Goal: Information Seeking & Learning: Learn about a topic

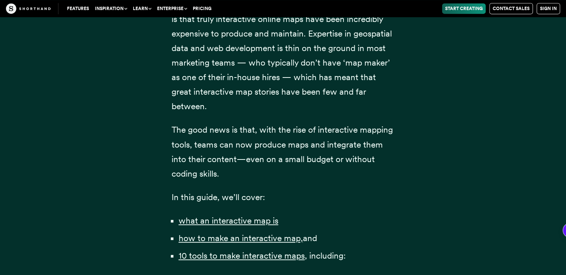
scroll to position [484, 0]
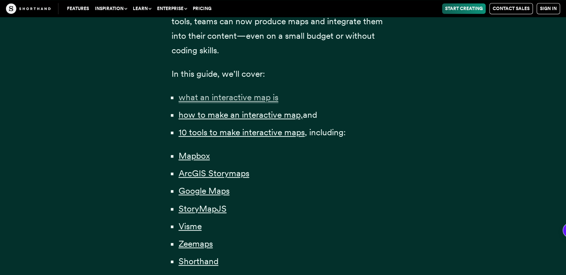
click at [260, 99] on span "what an interactive map is" at bounding box center [229, 97] width 100 height 11
click at [220, 116] on span "how to make an interactive map," at bounding box center [241, 114] width 124 height 11
click at [216, 131] on span "10 tools to make interactive maps" at bounding box center [242, 132] width 126 height 11
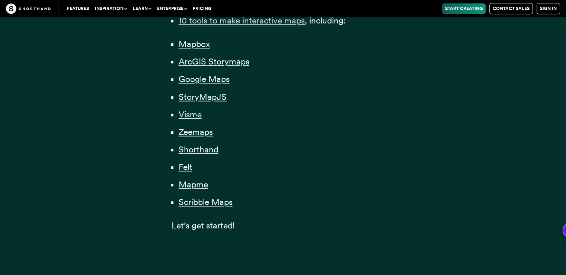
scroll to position [558, 0]
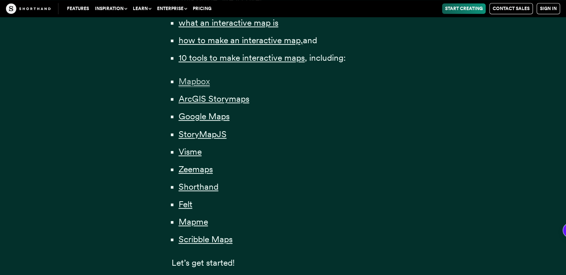
click at [198, 81] on span "Mapbox" at bounding box center [194, 81] width 31 height 11
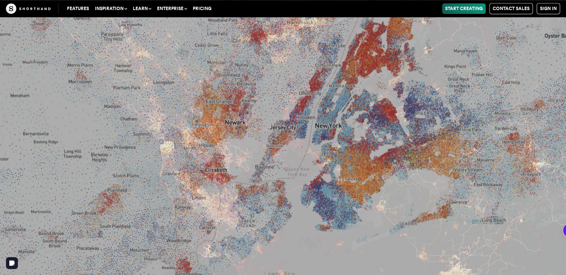
scroll to position [3685, 0]
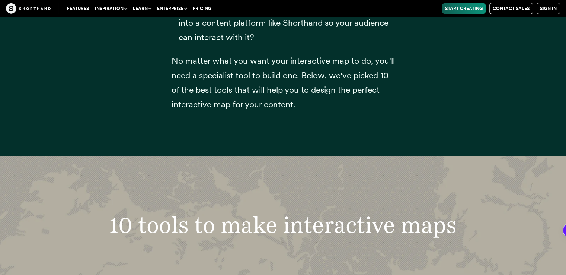
scroll to position [2438, 0]
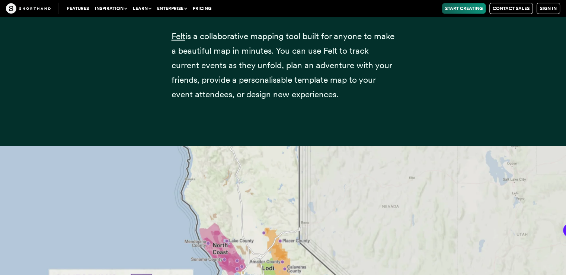
scroll to position [13361, 0]
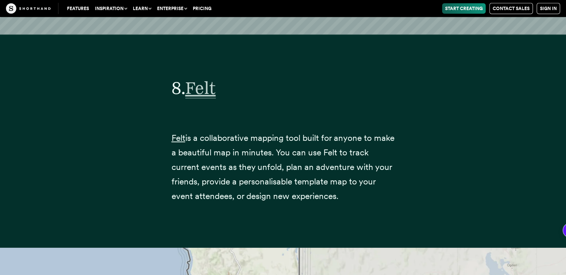
click at [207, 77] on span "Felt" at bounding box center [200, 87] width 31 height 21
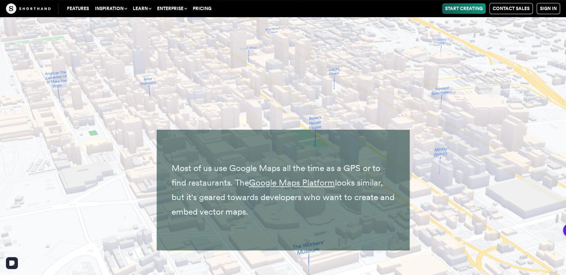
scroll to position [5846, 0]
